Goal: Task Accomplishment & Management: Use online tool/utility

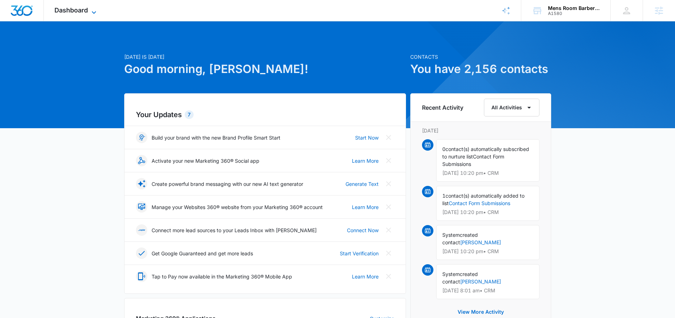
click at [90, 8] on icon at bounding box center [94, 12] width 9 height 9
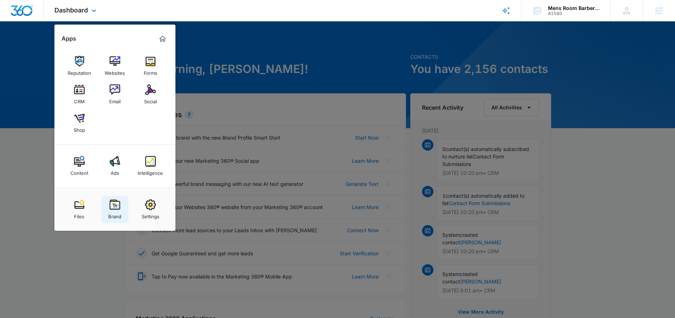
click at [121, 204] on link "Brand" at bounding box center [114, 209] width 27 height 27
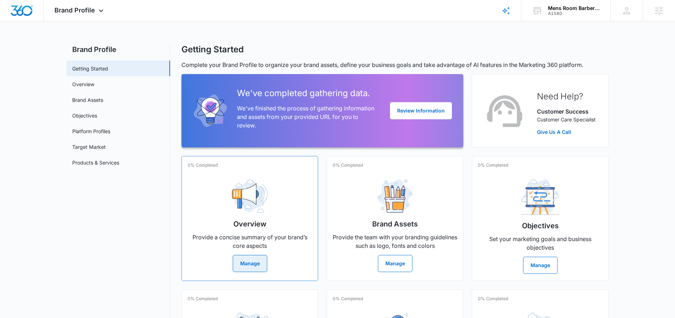
click at [241, 263] on button "Manage" at bounding box center [250, 263] width 35 height 17
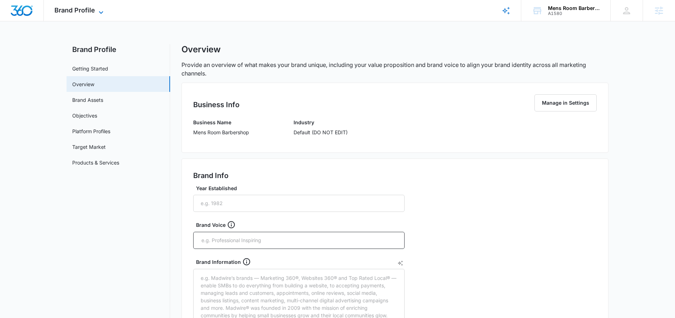
click at [99, 8] on icon at bounding box center [101, 12] width 9 height 9
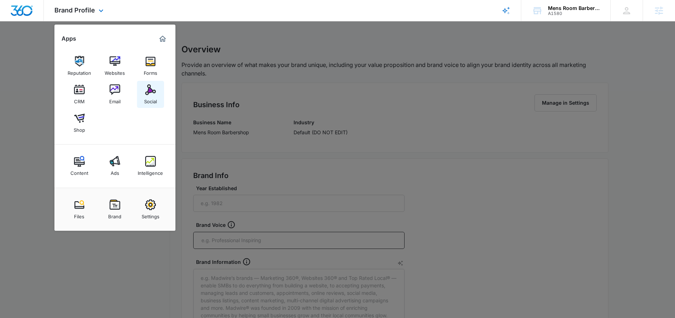
click at [149, 96] on div "Social" at bounding box center [150, 99] width 13 height 9
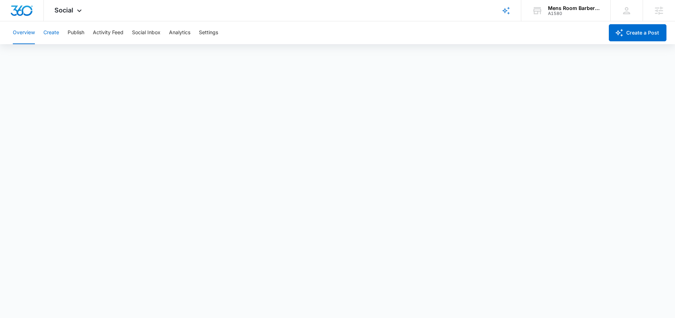
click at [53, 31] on button "Create" at bounding box center [51, 32] width 16 height 23
